Goal: Obtain resource: Download file/media

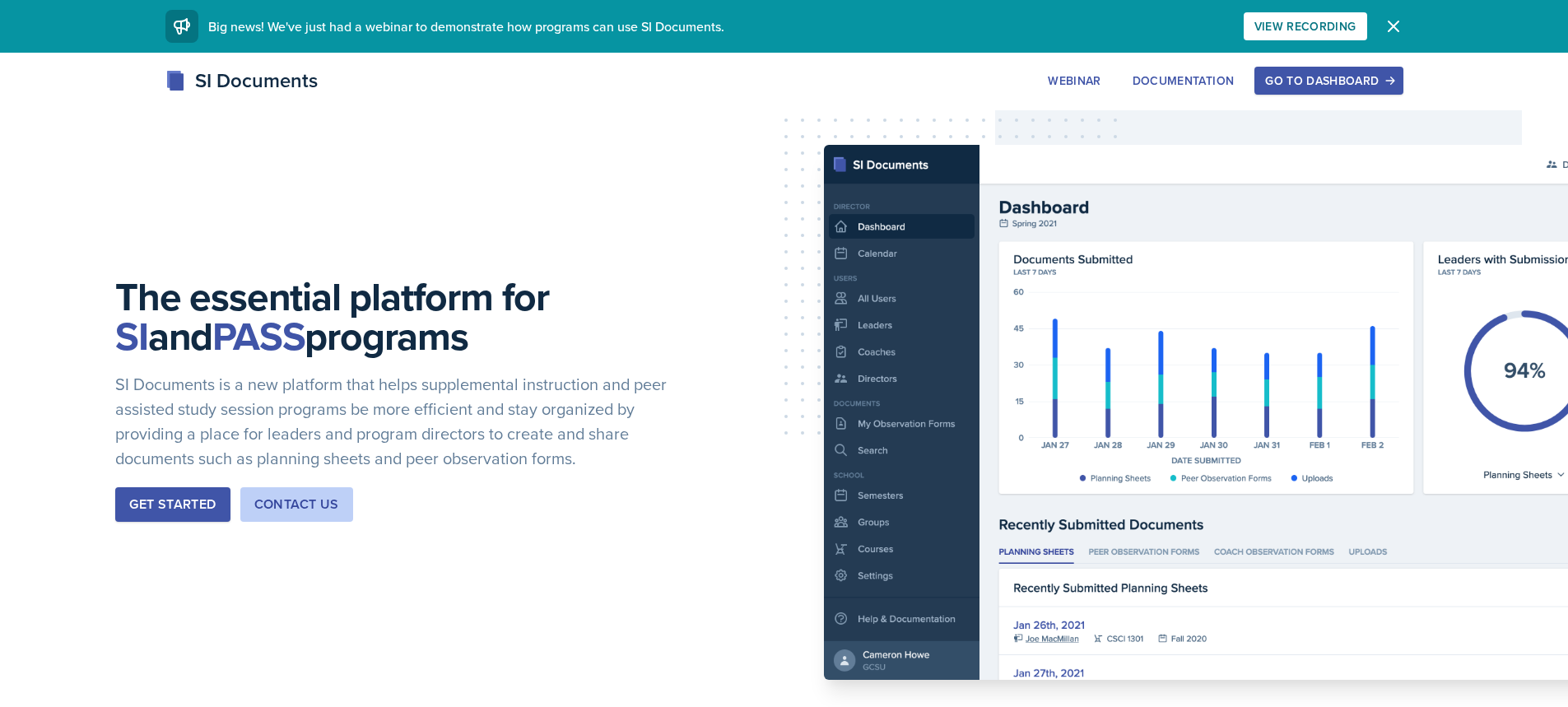
click at [1353, 80] on div "Go to Dashboard" at bounding box center [1328, 81] width 127 height 14
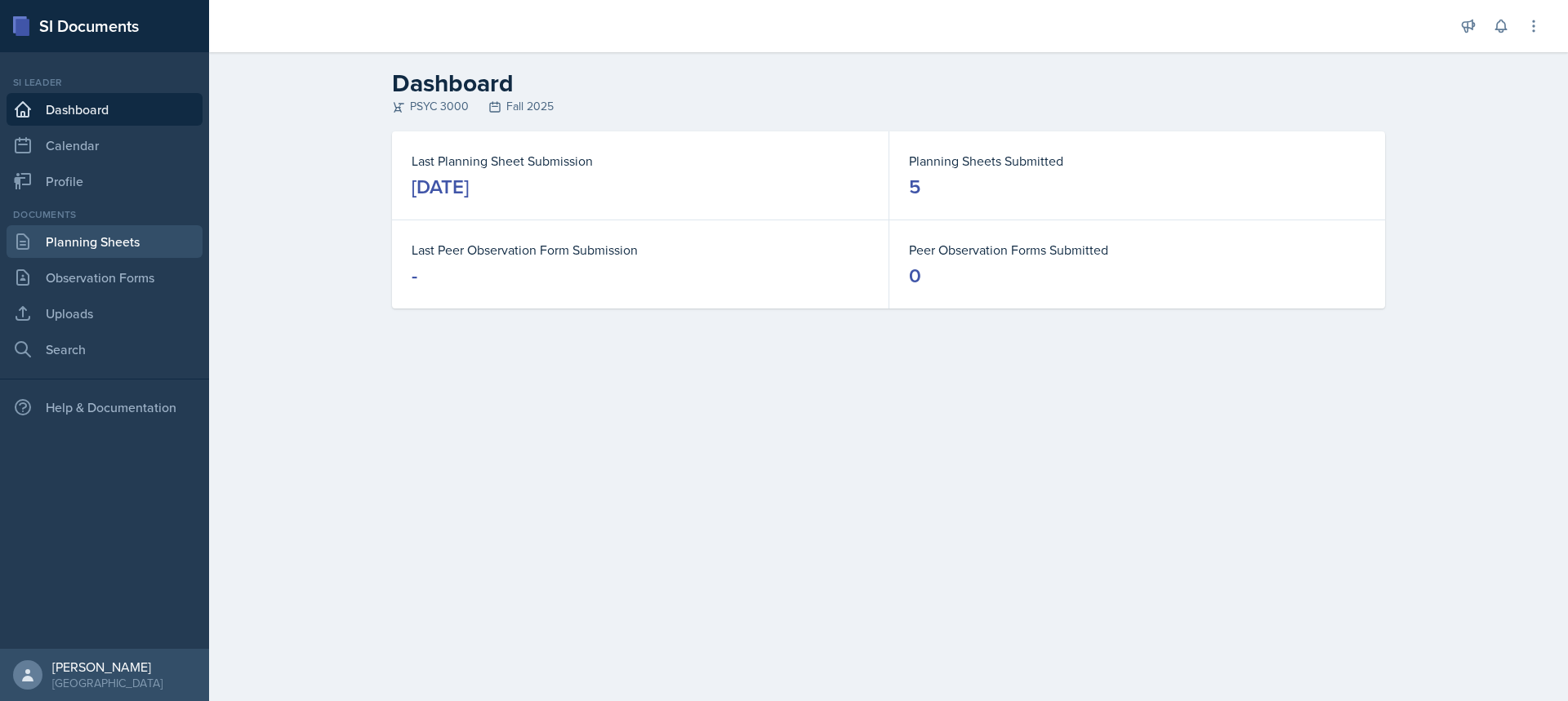
click at [40, 238] on link "Planning Sheets" at bounding box center [105, 242] width 196 height 33
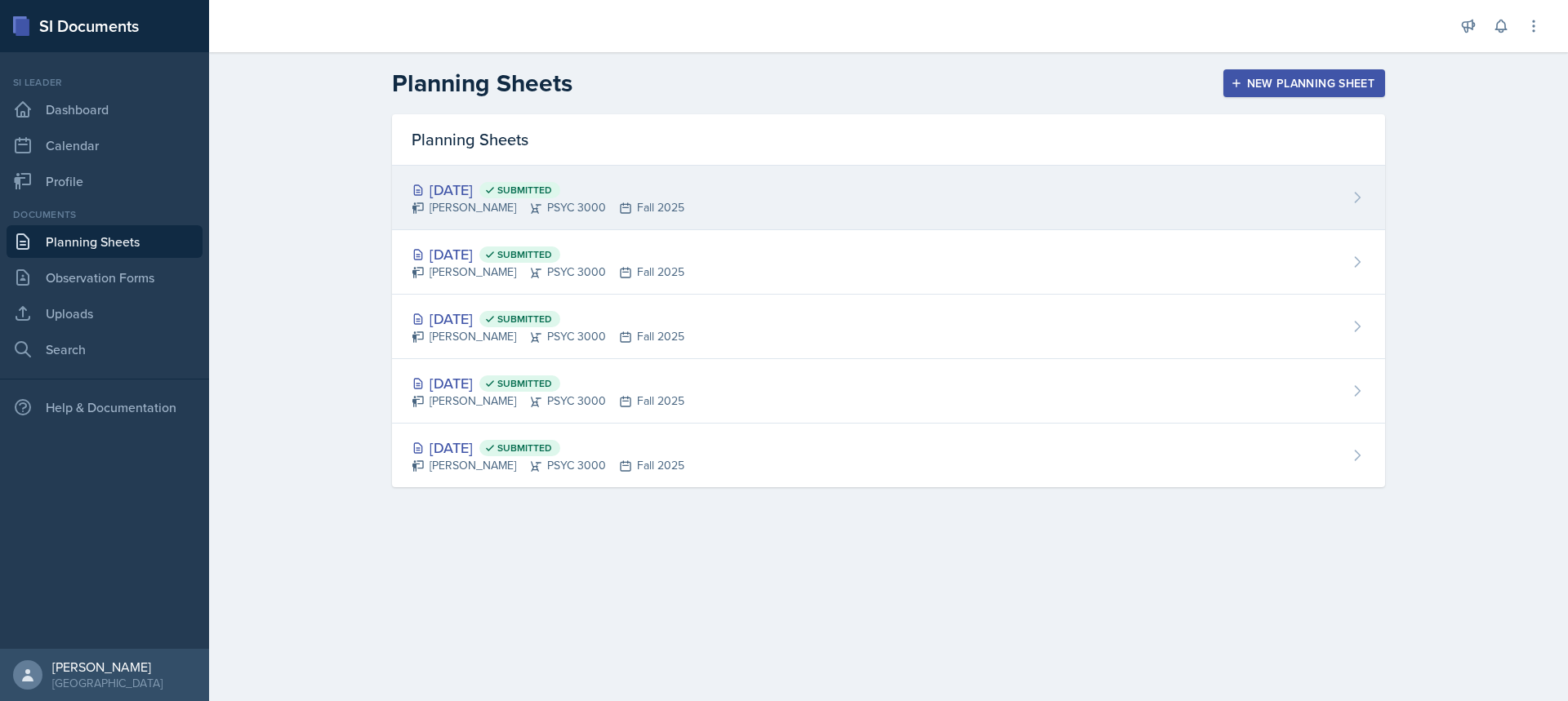
click at [514, 188] on div "[DATE] Submitted" at bounding box center [548, 189] width 273 height 22
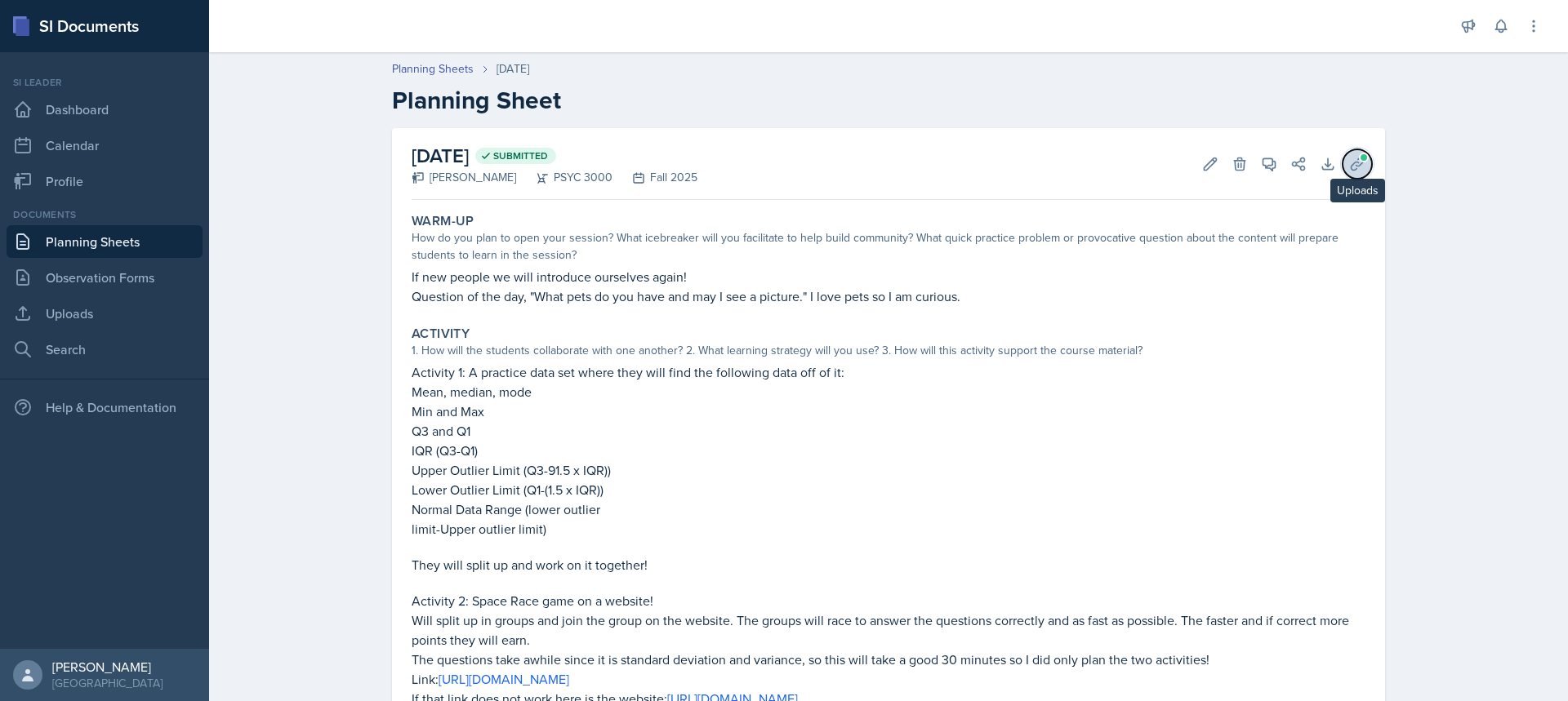
click at [1349, 168] on icon at bounding box center [1357, 164] width 16 height 16
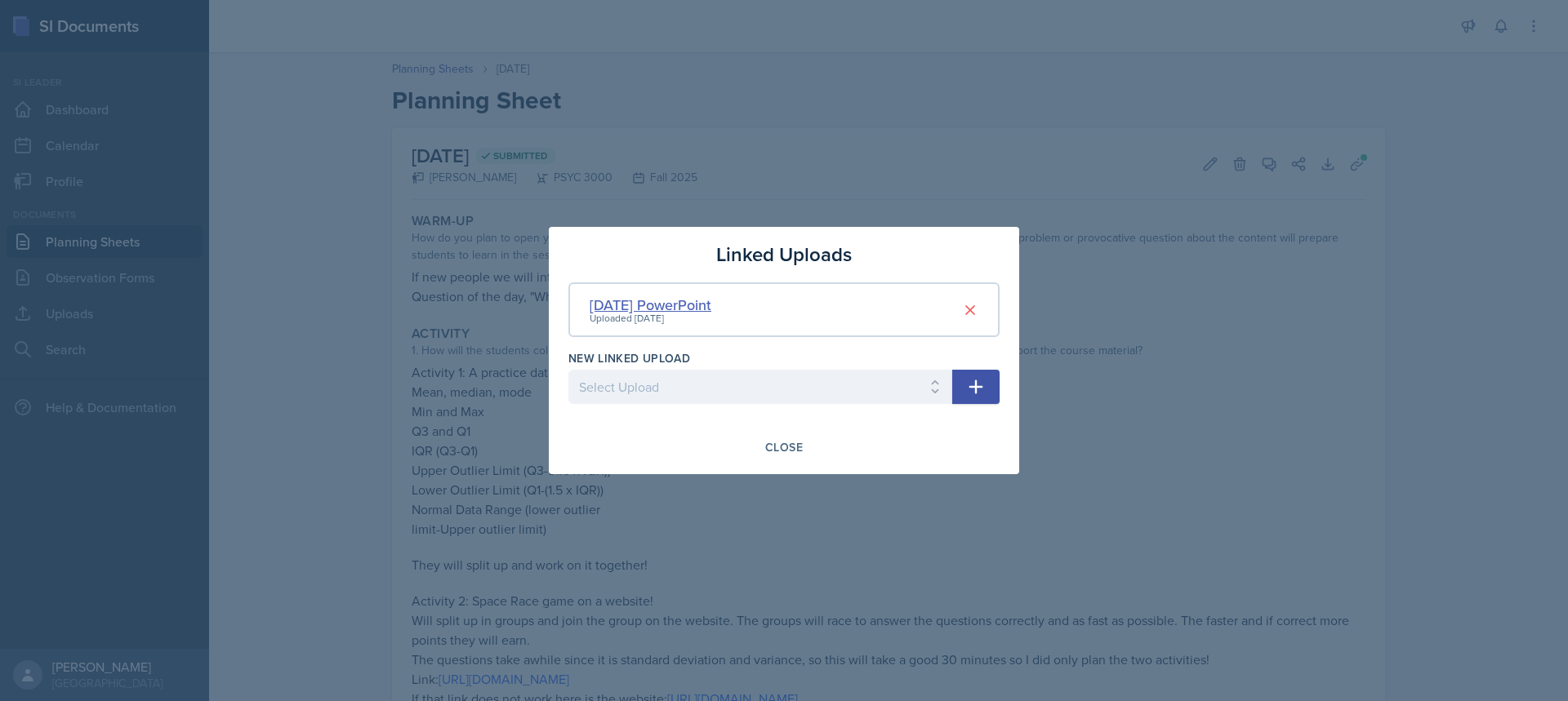
click at [711, 310] on div "[DATE] PowerPoint" at bounding box center [650, 304] width 122 height 22
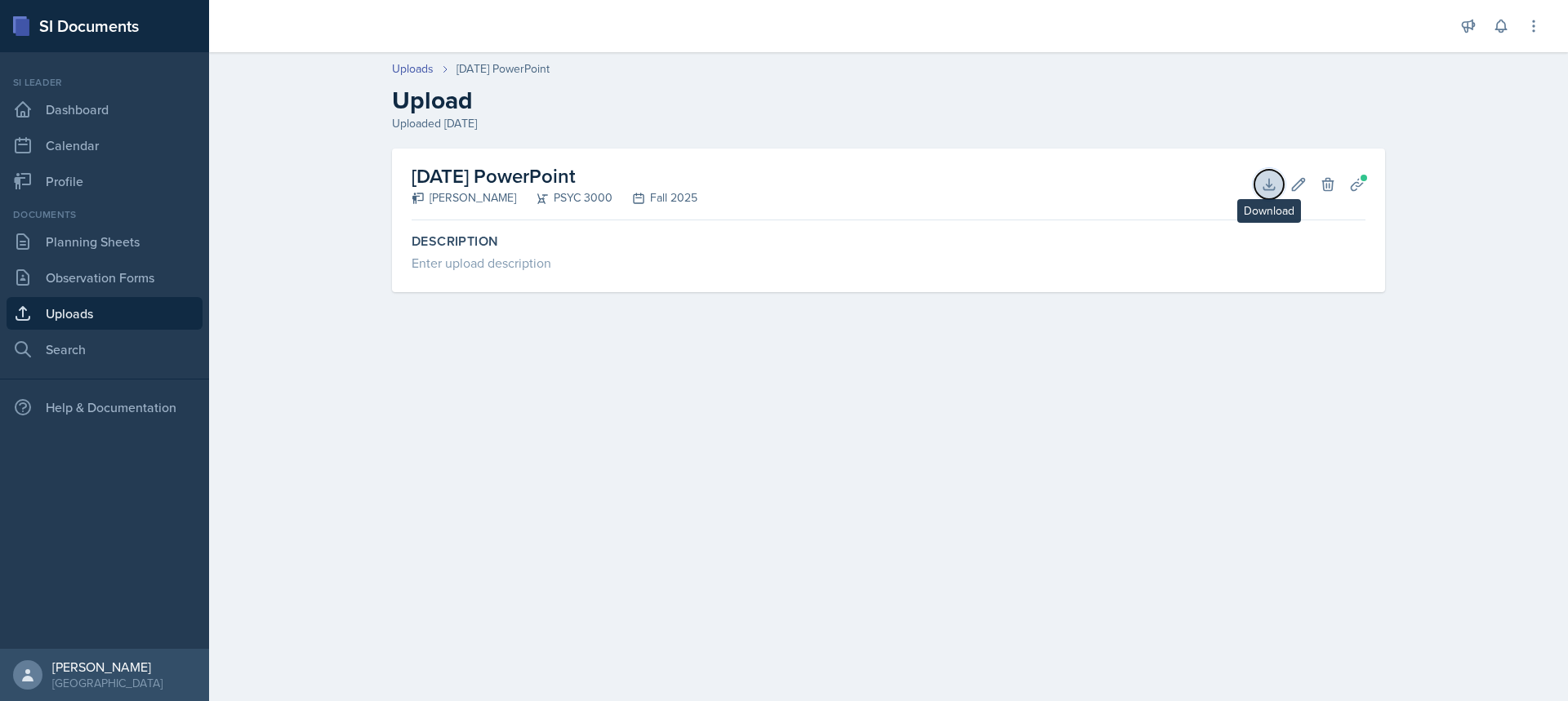
click at [1273, 189] on icon at bounding box center [1268, 183] width 11 height 11
click at [101, 237] on link "Planning Sheets" at bounding box center [105, 242] width 196 height 33
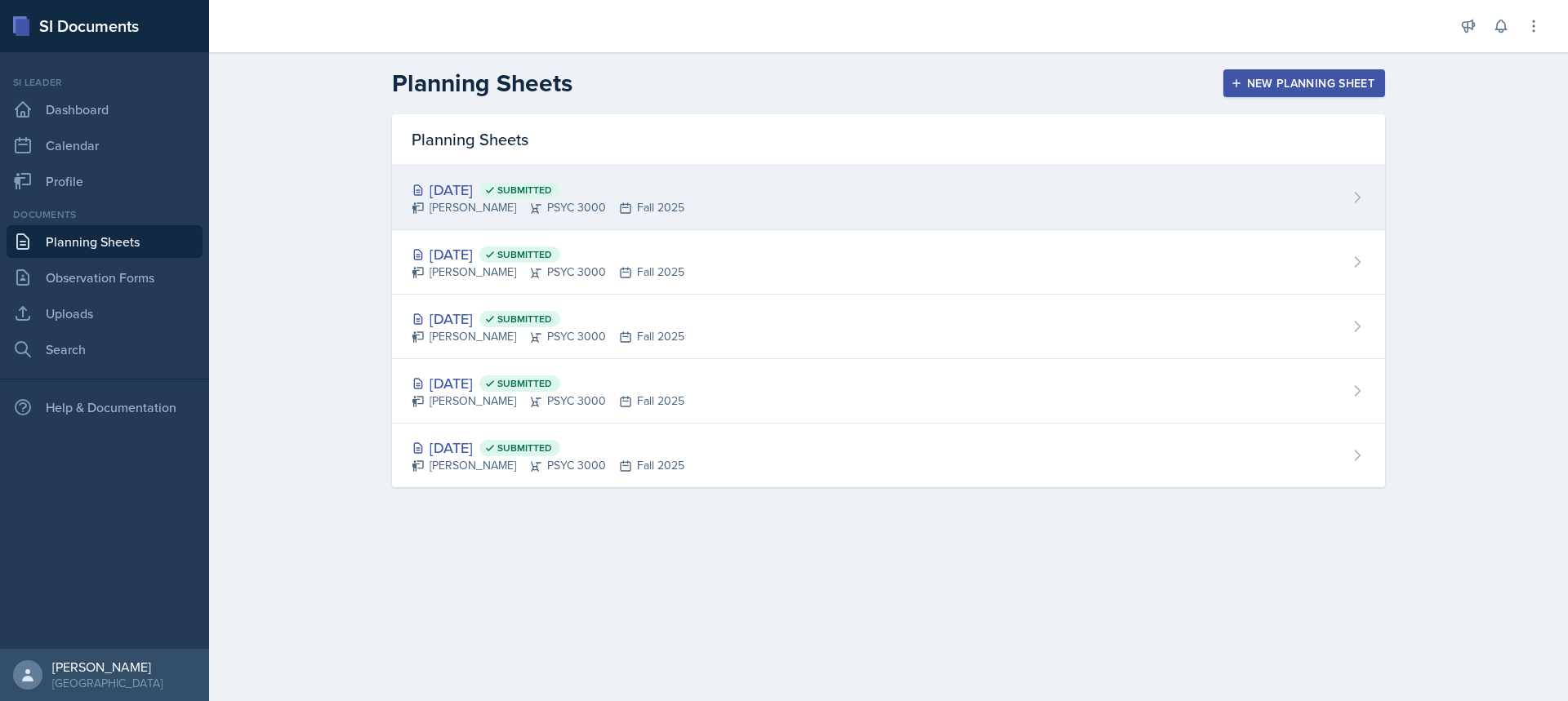
click at [731, 172] on div "[DATE] Submitted [PERSON_NAME] PSYC 3000 Fall 2025" at bounding box center [888, 198] width 993 height 64
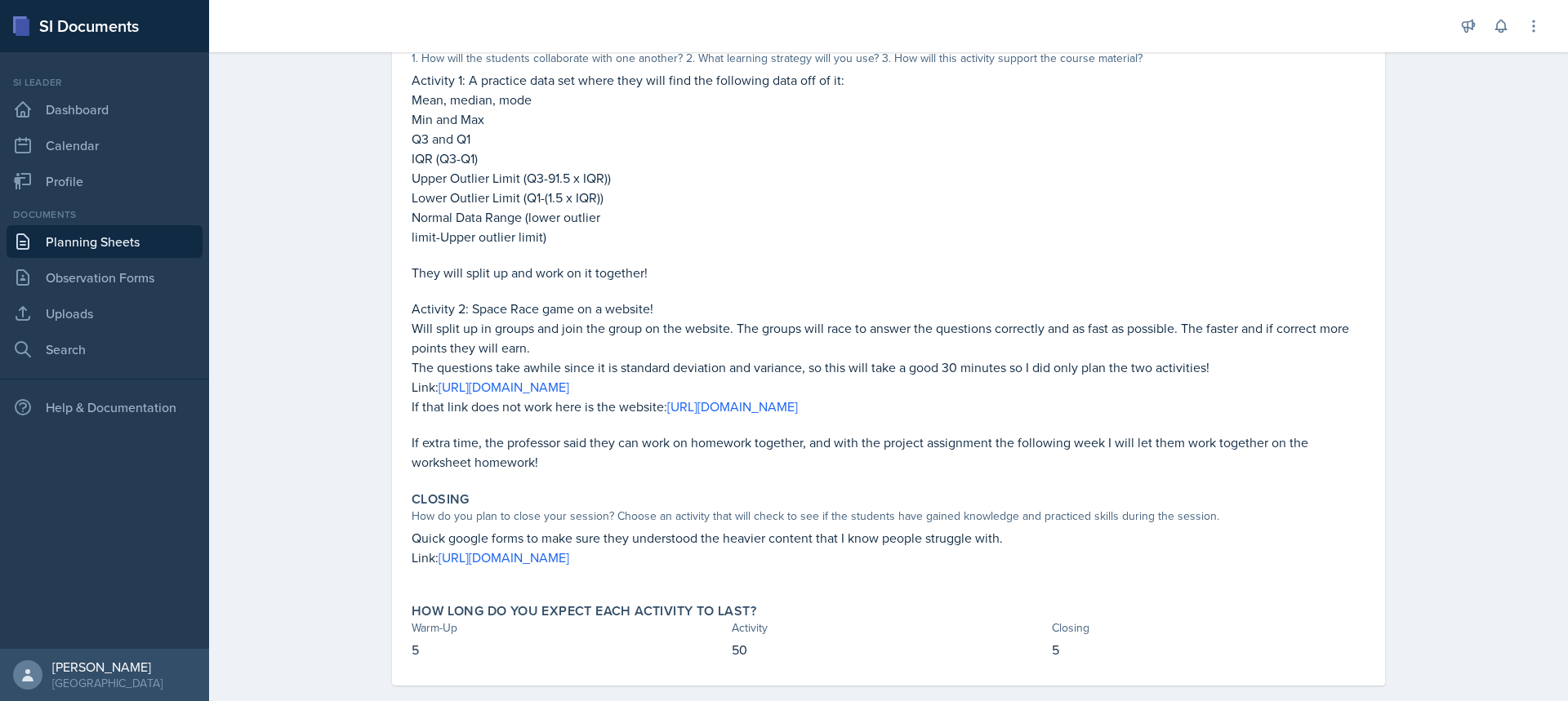
scroll to position [315, 0]
